Goal: Task Accomplishment & Management: Manage account settings

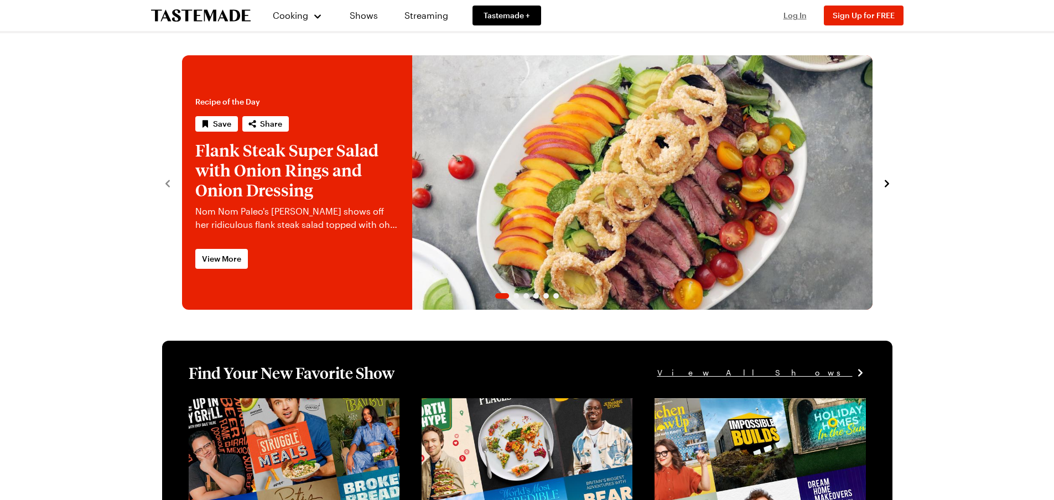
click at [799, 15] on span "Log In" at bounding box center [794, 15] width 23 height 9
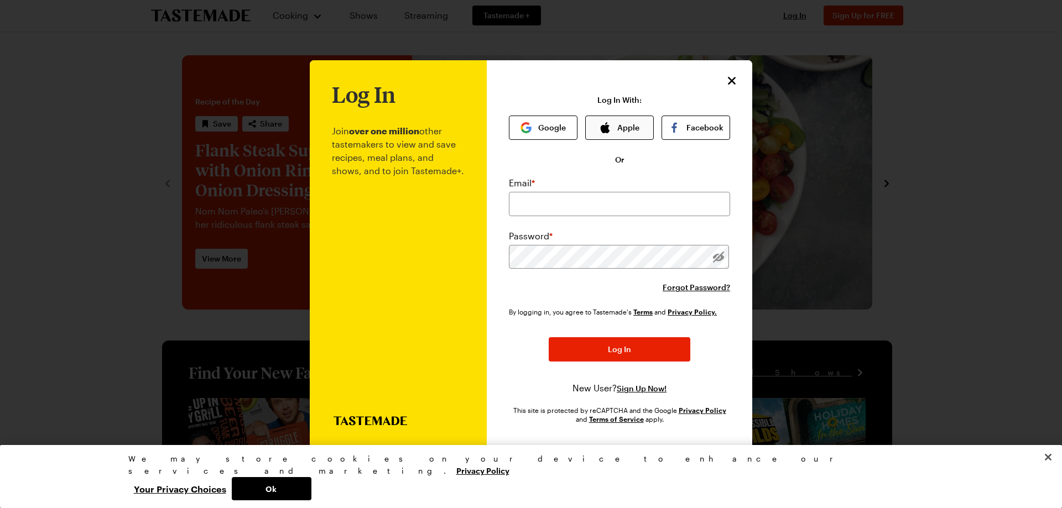
click at [617, 131] on button "Apple" at bounding box center [619, 128] width 69 height 24
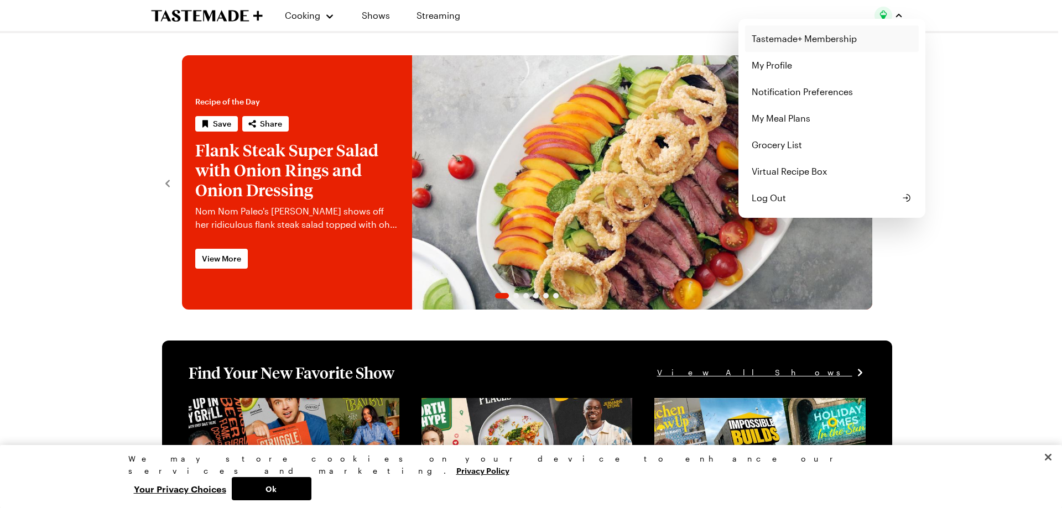
click at [800, 43] on link "Tastemade+ Membership" at bounding box center [832, 38] width 174 height 27
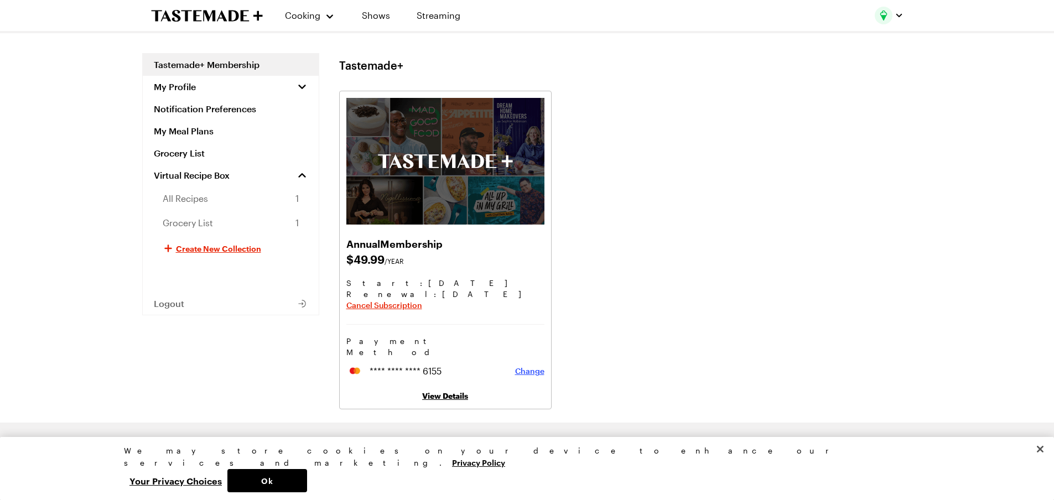
click at [536, 366] on span "Change" at bounding box center [529, 371] width 29 height 11
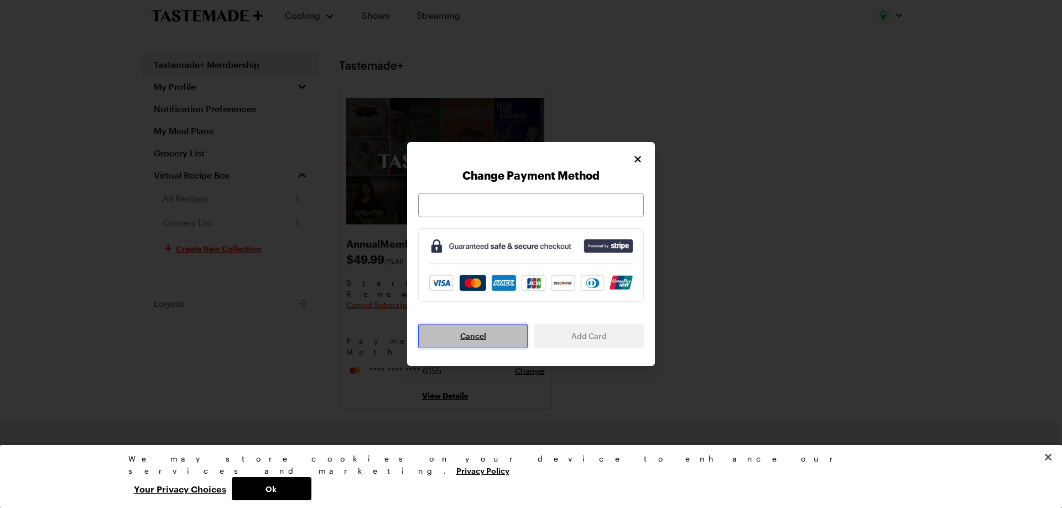
click at [500, 340] on button "Cancel" at bounding box center [473, 336] width 110 height 24
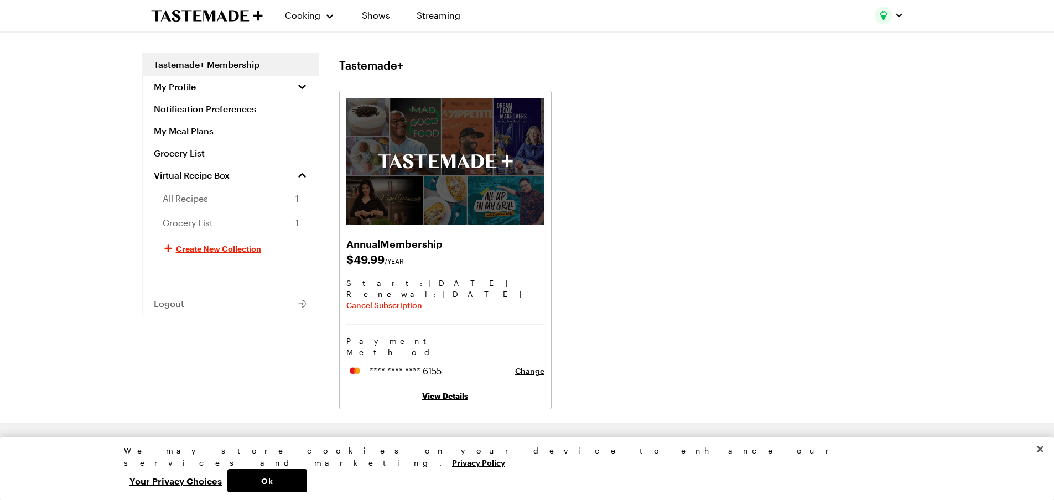
click at [452, 391] on link "View Details" at bounding box center [445, 395] width 46 height 9
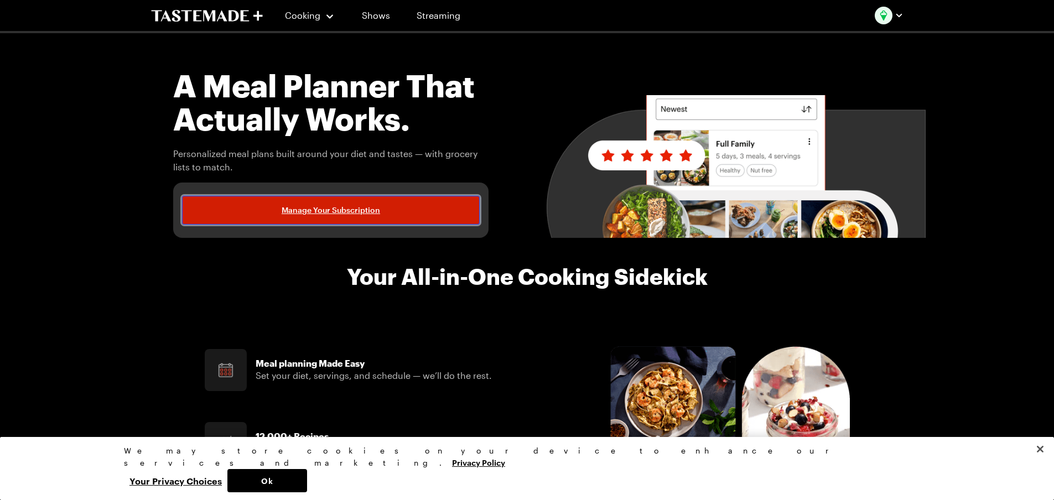
click at [345, 209] on span "Manage Your Subscription" at bounding box center [331, 210] width 98 height 11
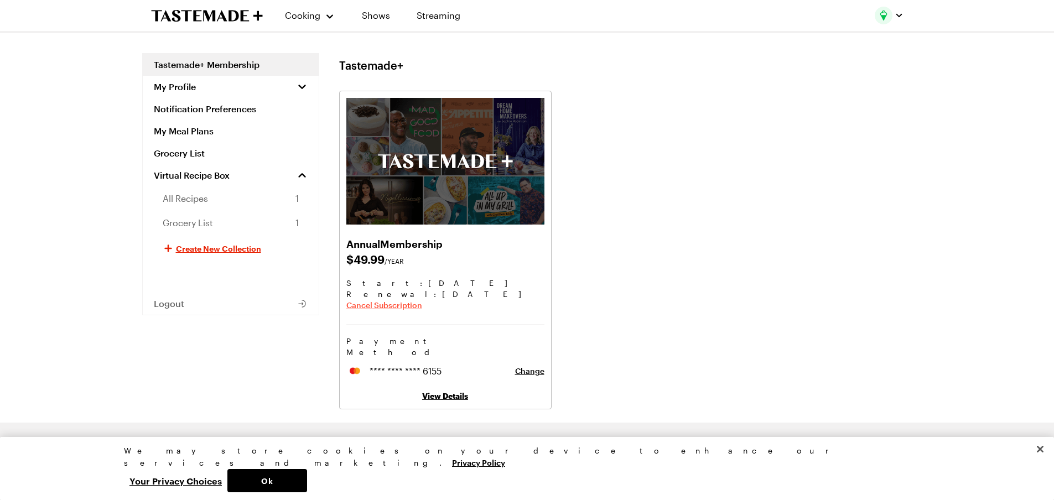
click at [394, 307] on span "Cancel Subscription" at bounding box center [384, 305] width 76 height 11
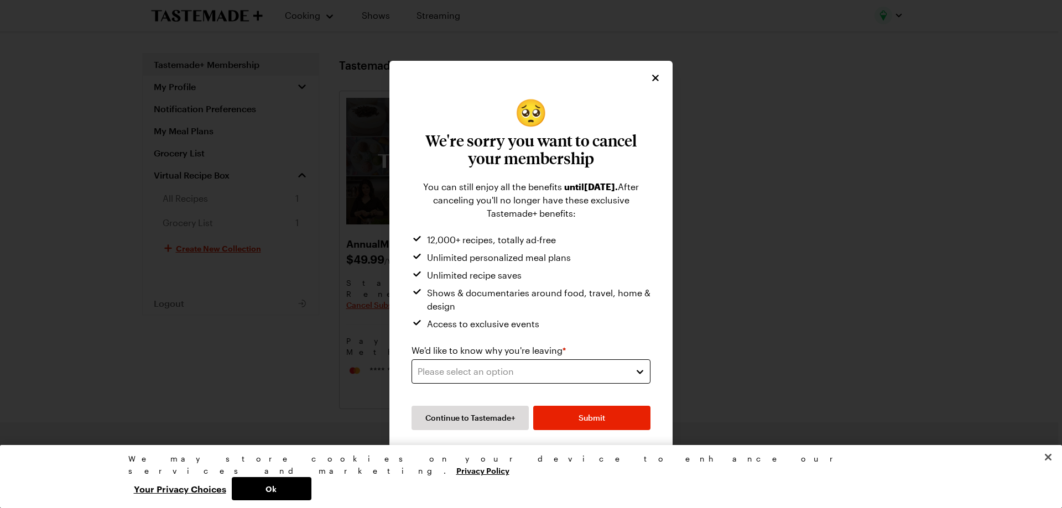
click at [476, 368] on div "Please select an option" at bounding box center [523, 371] width 210 height 13
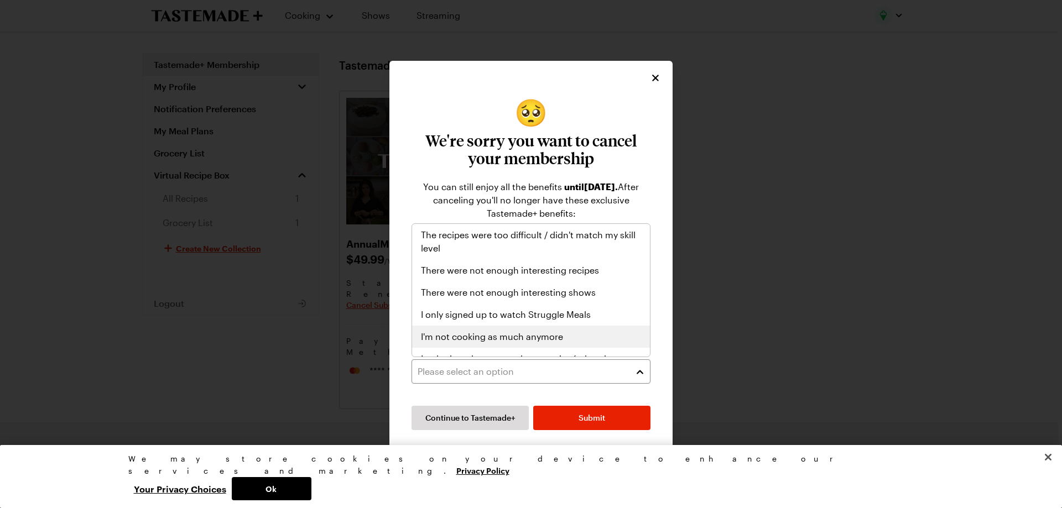
click at [476, 339] on span "I'm not cooking as much anymore" at bounding box center [492, 336] width 142 height 13
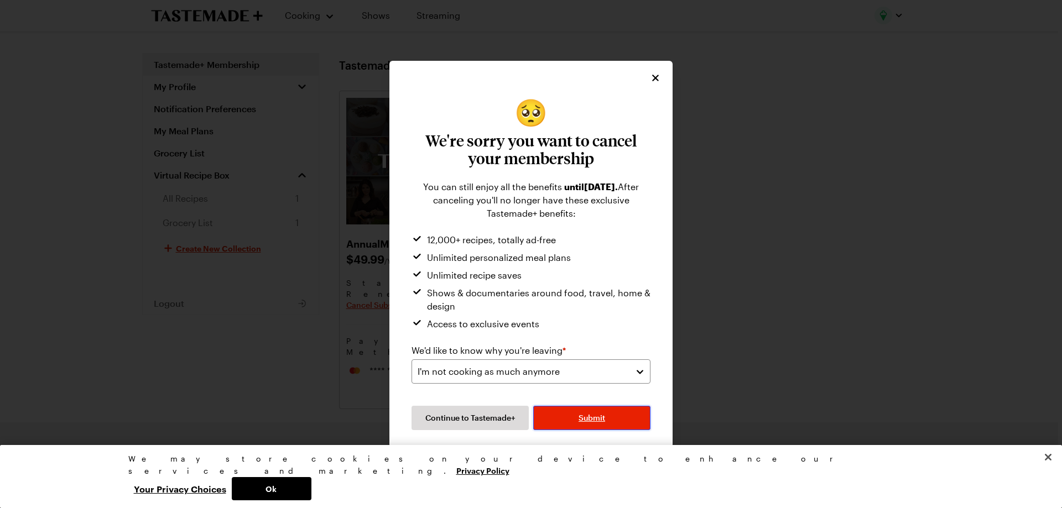
click at [563, 414] on button "Submit" at bounding box center [591, 418] width 117 height 24
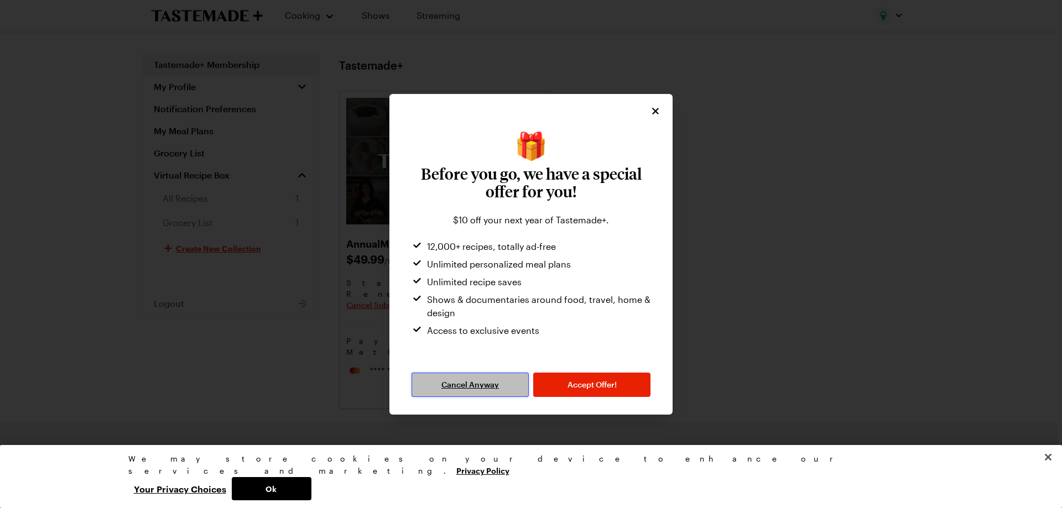
click at [487, 388] on span "Cancel Anyway" at bounding box center [470, 385] width 58 height 11
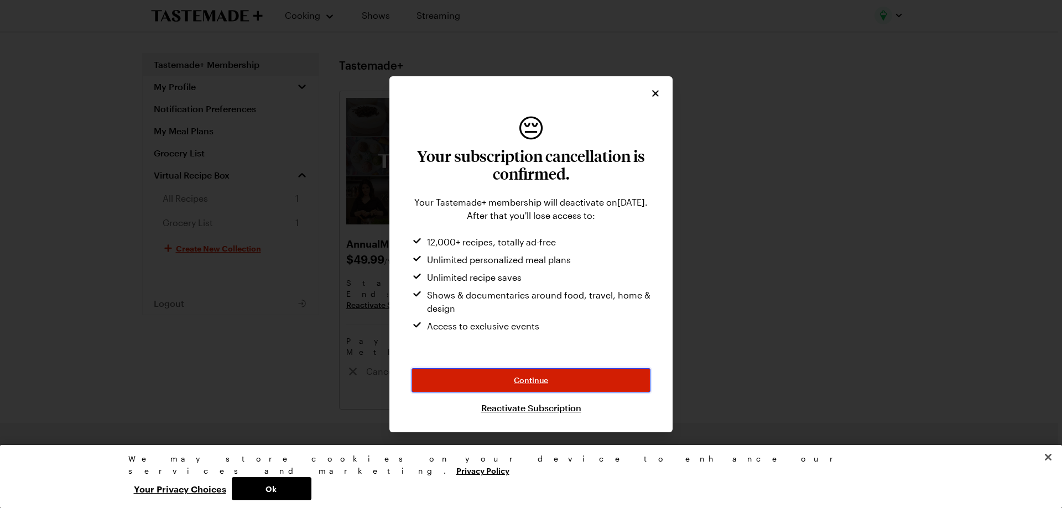
click at [520, 377] on span "Continue" at bounding box center [531, 380] width 34 height 11
